Goal: Use online tool/utility: Utilize a website feature to perform a specific function

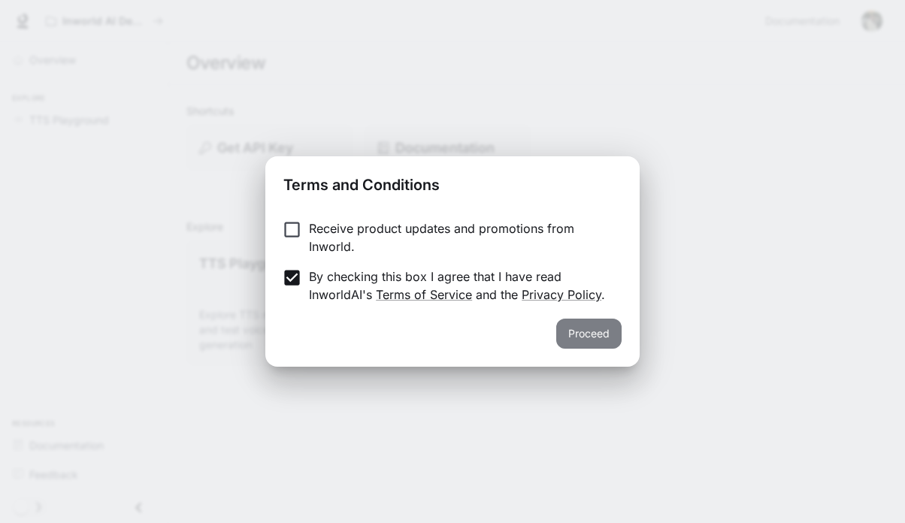
click at [597, 334] on button "Proceed" at bounding box center [588, 334] width 65 height 30
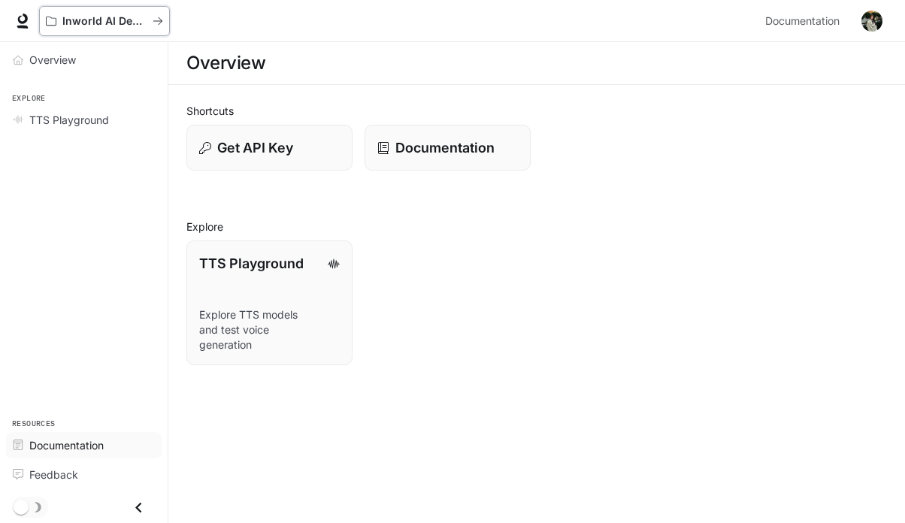
drag, startPoint x: 50, startPoint y: 16, endPoint x: 69, endPoint y: 438, distance: 422.2
click at [65, 437] on div "Skip to main content Inworld AI Demos Documentation Documentation Portal Overvi…" at bounding box center [452, 261] width 905 height 523
click at [89, 484] on link "Feedback" at bounding box center [84, 475] width 156 height 26
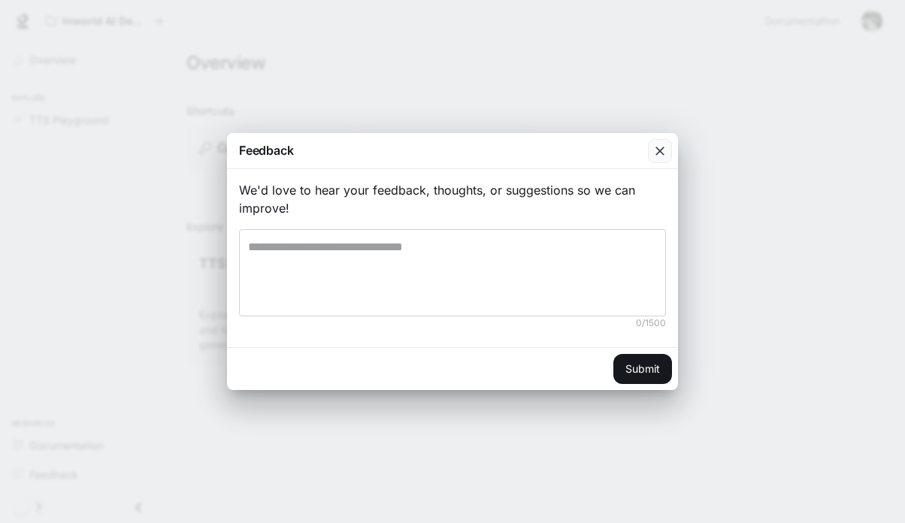
click at [656, 146] on icon "button" at bounding box center [660, 151] width 15 height 15
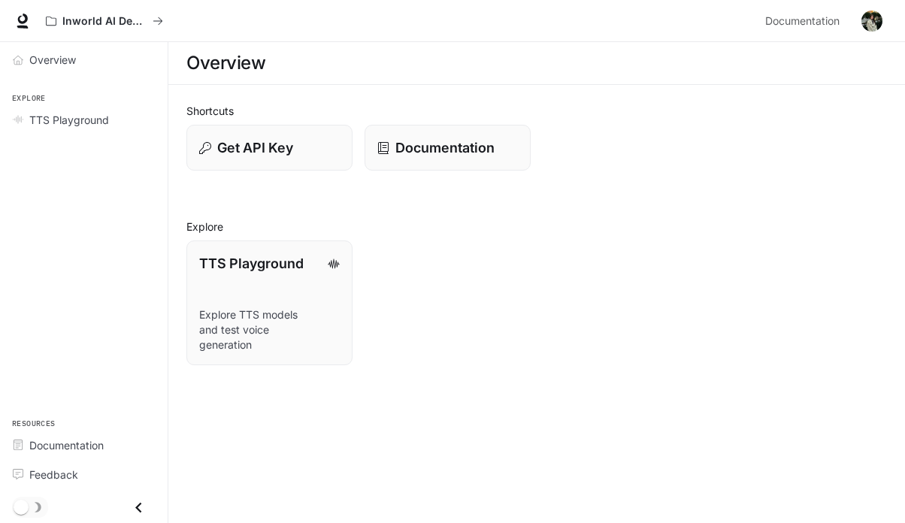
click at [659, 388] on main "Overview Shortcuts Get API Key Documentation Explore TTS Playground Explore TTS…" at bounding box center [536, 282] width 737 height 481
click at [650, 380] on div "Shortcuts Get API Key Documentation Explore TTS Playground Explore TTS models a…" at bounding box center [536, 234] width 737 height 298
click at [278, 342] on p "Explore TTS models and test voice generation" at bounding box center [269, 330] width 142 height 46
